Goal: Information Seeking & Learning: Learn about a topic

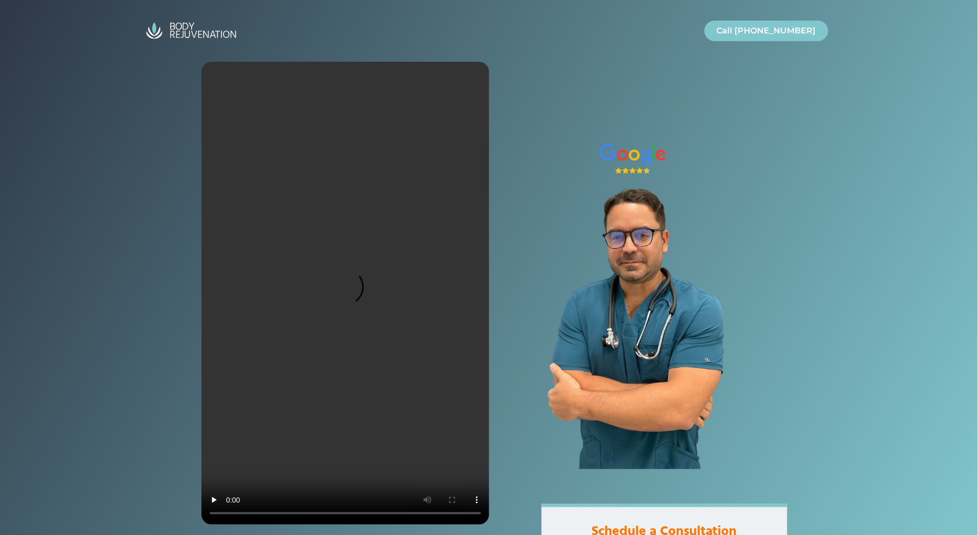
click at [56, 82] on div at bounding box center [489, 272] width 978 height 545
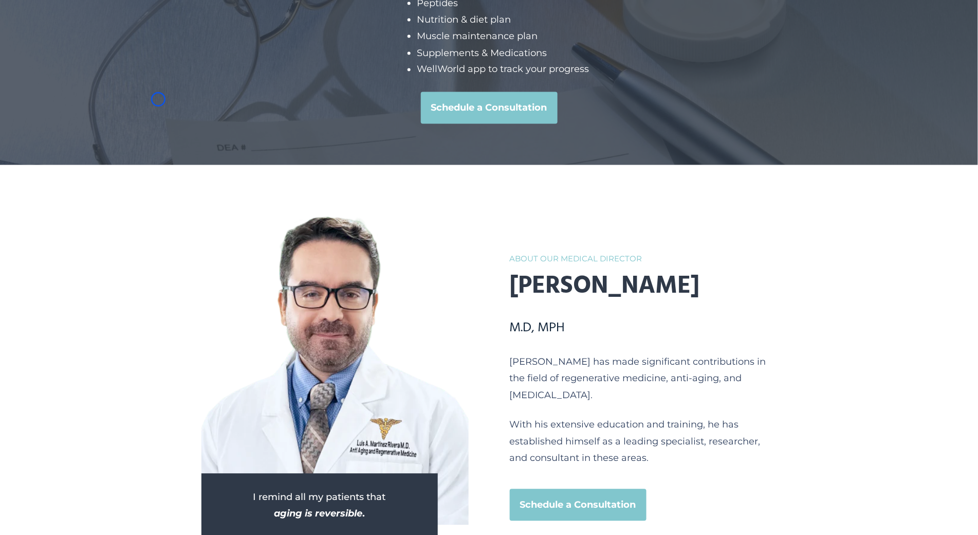
scroll to position [4593, 0]
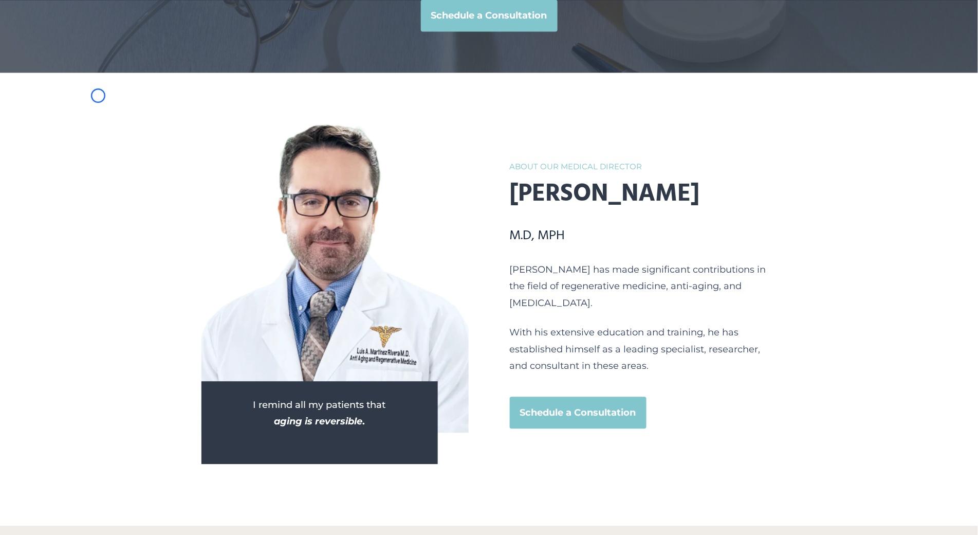
scroll to position [1193, 0]
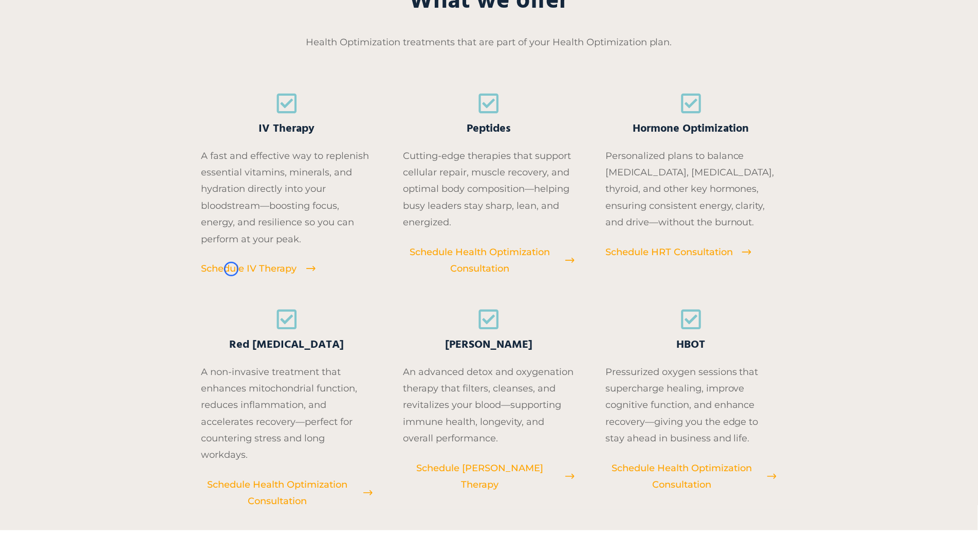
click at [231, 269] on span "Schedule IV Therapy" at bounding box center [249, 268] width 96 height 16
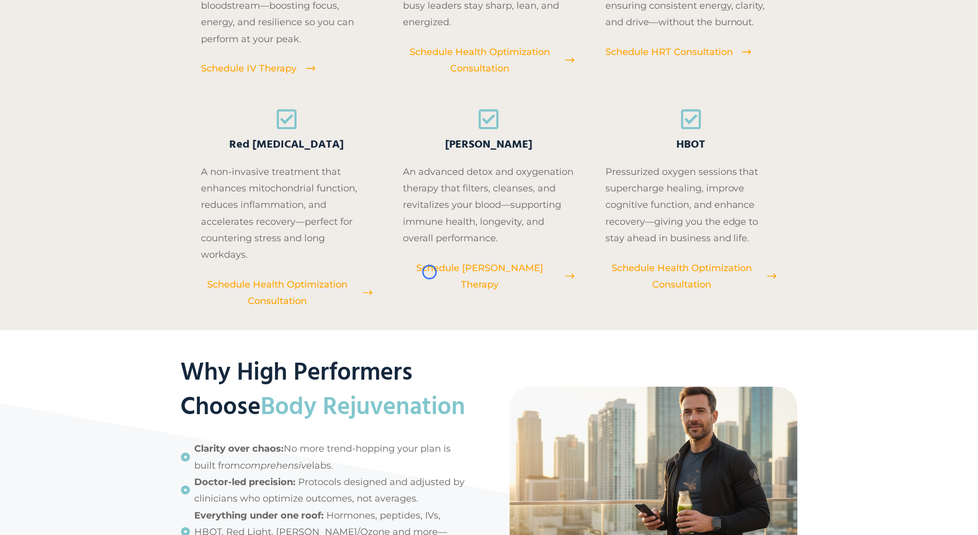
click at [430, 272] on span "Schedule EBOO Therapy" at bounding box center [479, 276] width 153 height 33
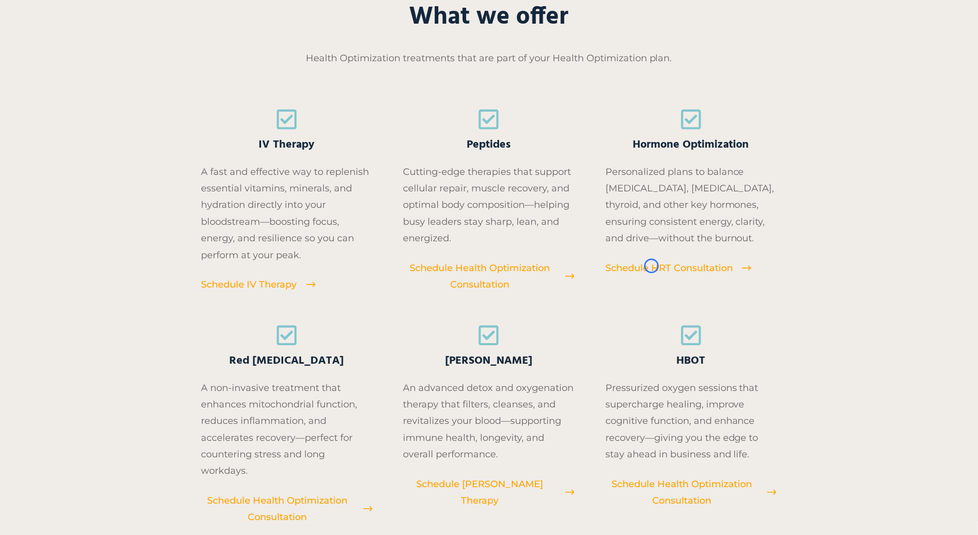
click at [652, 266] on span "Schedule HRT Consultation" at bounding box center [668, 268] width 127 height 16
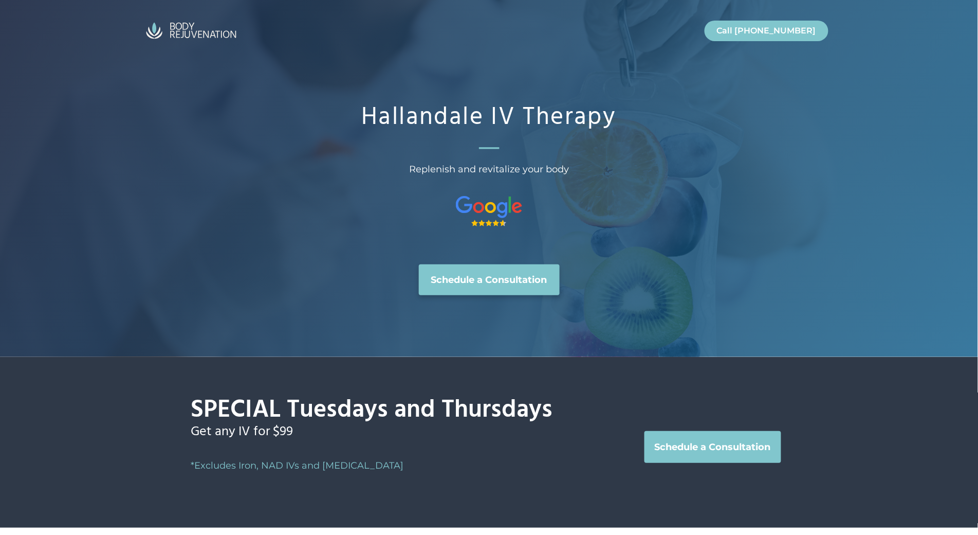
click at [73, 64] on div "Hallandale IV Therapy Replenish and revitalize your body Schedule a Consultation" at bounding box center [489, 178] width 978 height 357
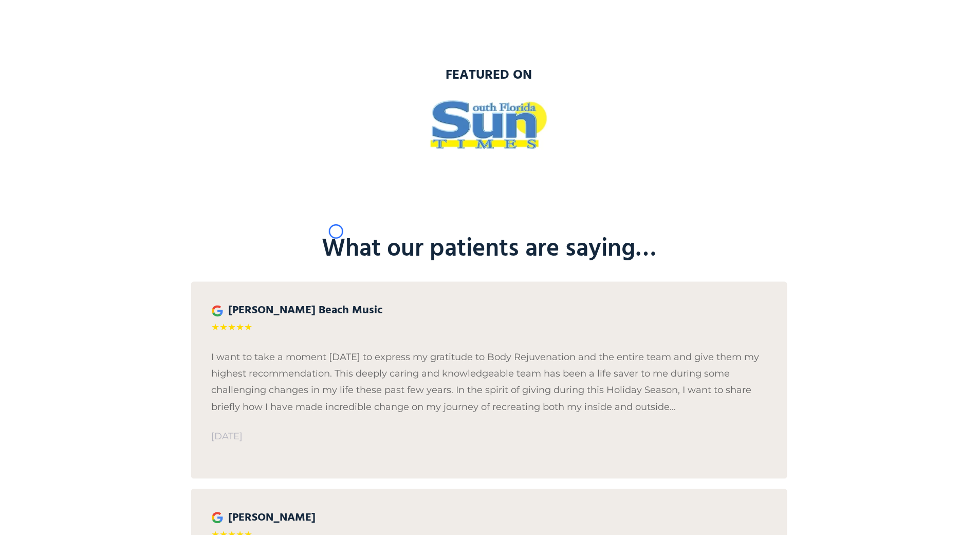
scroll to position [1703, 0]
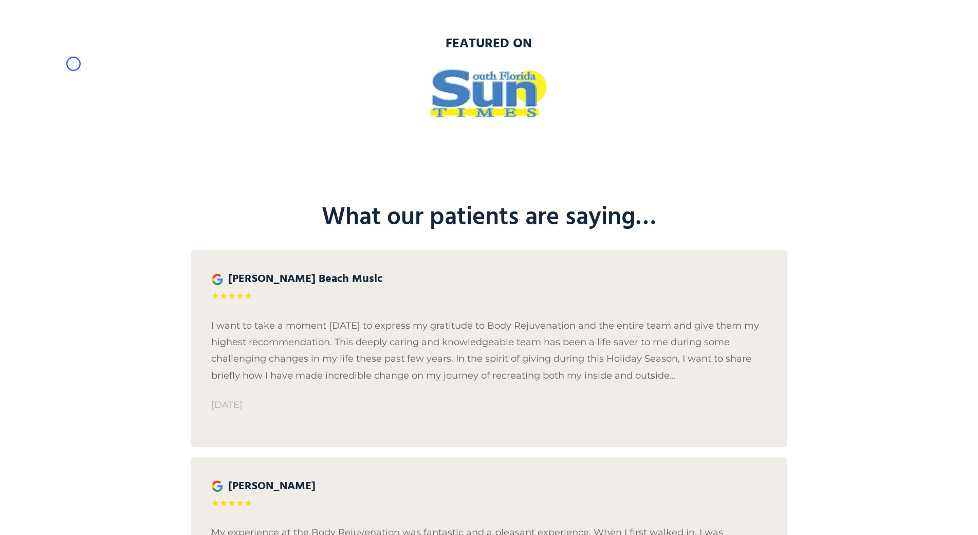
click at [73, 64] on div "featured on" at bounding box center [489, 76] width 978 height 165
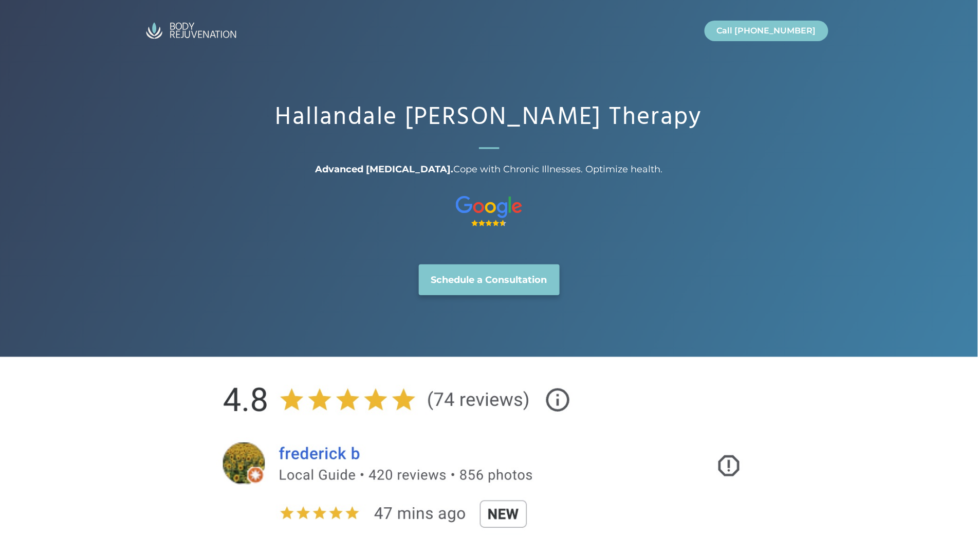
click at [61, 62] on div "Hallandale EBOO Therapy Advanced Ozone Therapy. Cope with Chronic Illnesses. Op…" at bounding box center [489, 178] width 978 height 357
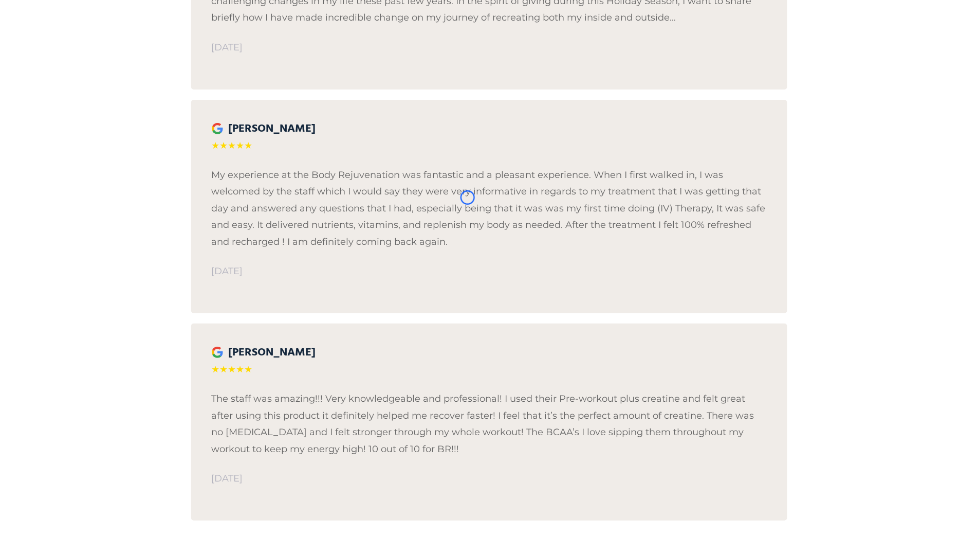
scroll to position [2591, 0]
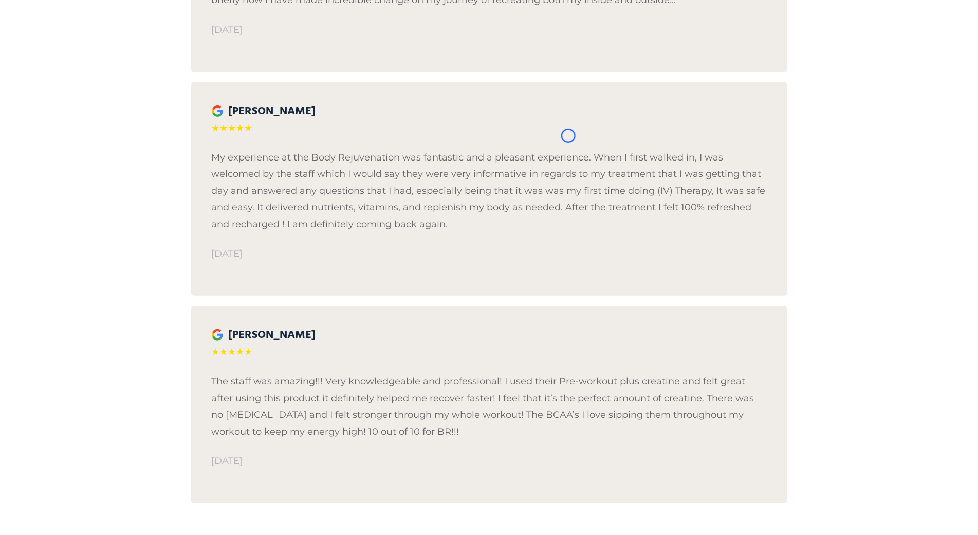
click at [61, 62] on div "What our patients are saying… Catherine Beach Music ★★★★★ I want to take a mome…" at bounding box center [489, 164] width 978 height 760
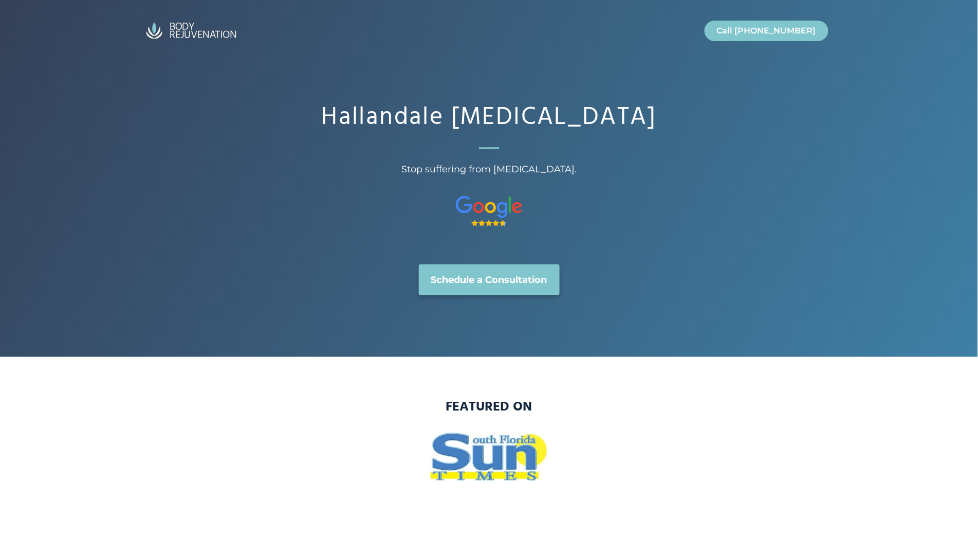
click at [79, 81] on div "Hallandale [MEDICAL_DATA] Stop suffering from [MEDICAL_DATA]. Schedule a Consul…" at bounding box center [489, 178] width 978 height 357
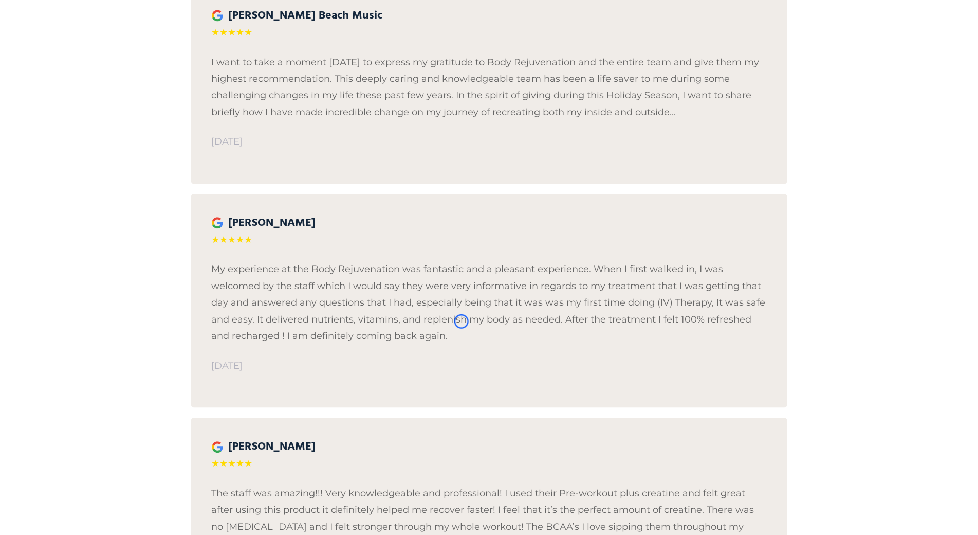
scroll to position [1967, 0]
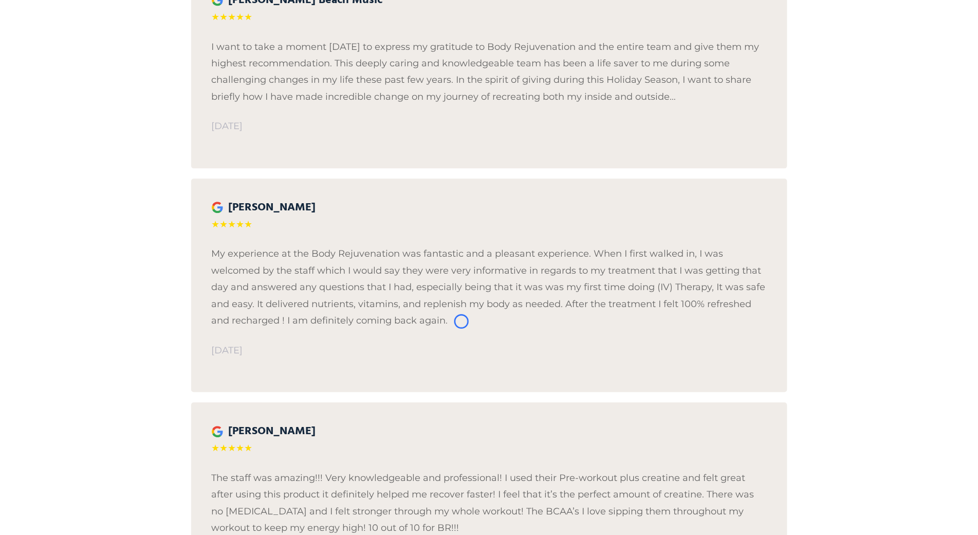
click at [79, 81] on div "What our patients are saying… [PERSON_NAME] Beach Music ★★★★★ I want to take a …" at bounding box center [489, 260] width 978 height 760
